Goal: Transaction & Acquisition: Subscribe to service/newsletter

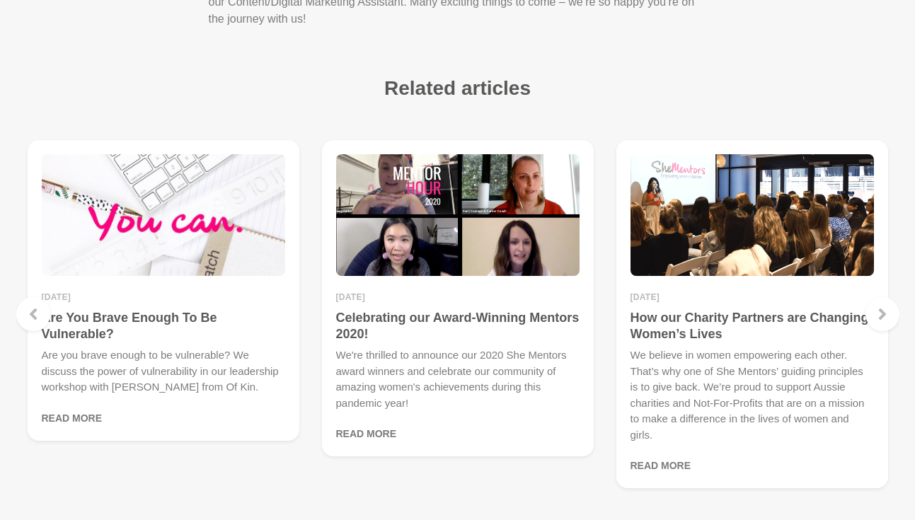
scroll to position [3865, 0]
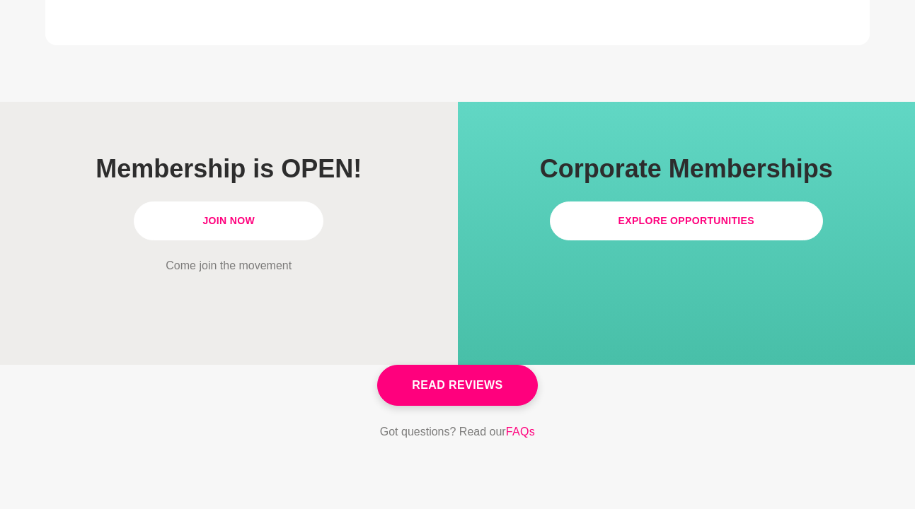
scroll to position [4062, 0]
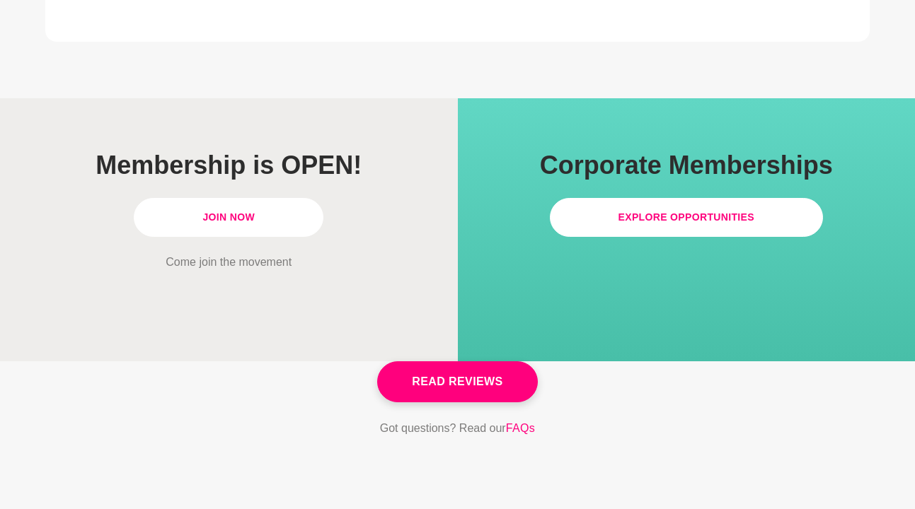
click at [214, 210] on link "Join Now" at bounding box center [229, 217] width 190 height 39
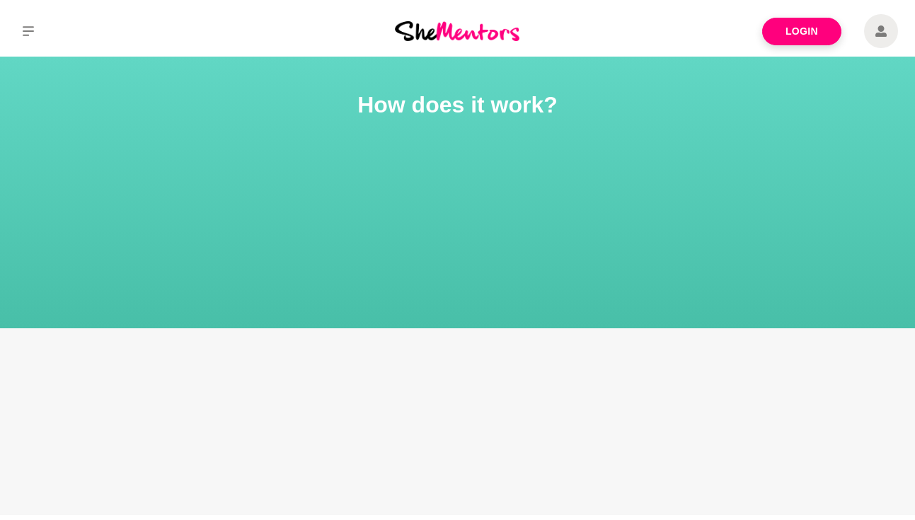
scroll to position [3404, 0]
